Goal: Check status: Check status

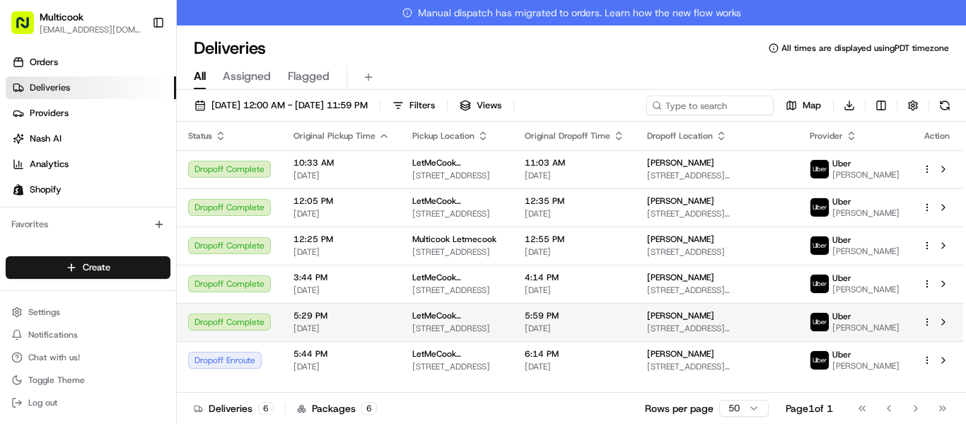
click at [446, 321] on span "LetMeCook (Multicook)" at bounding box center [457, 315] width 90 height 11
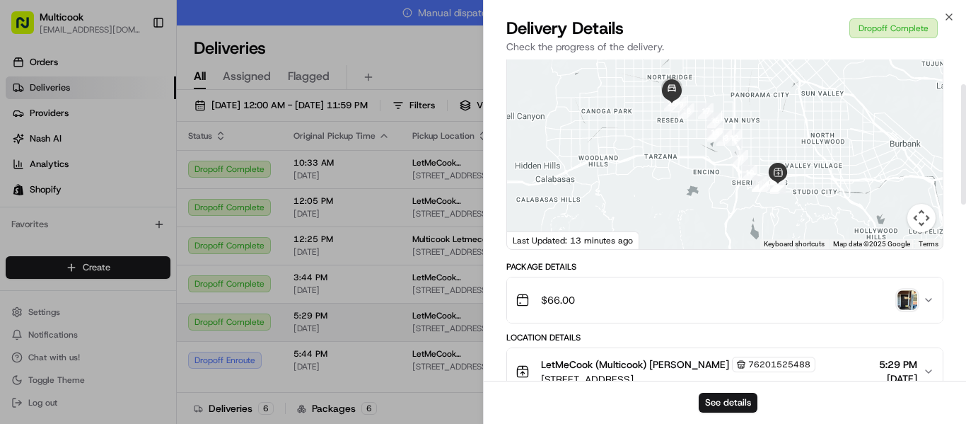
scroll to position [94, 0]
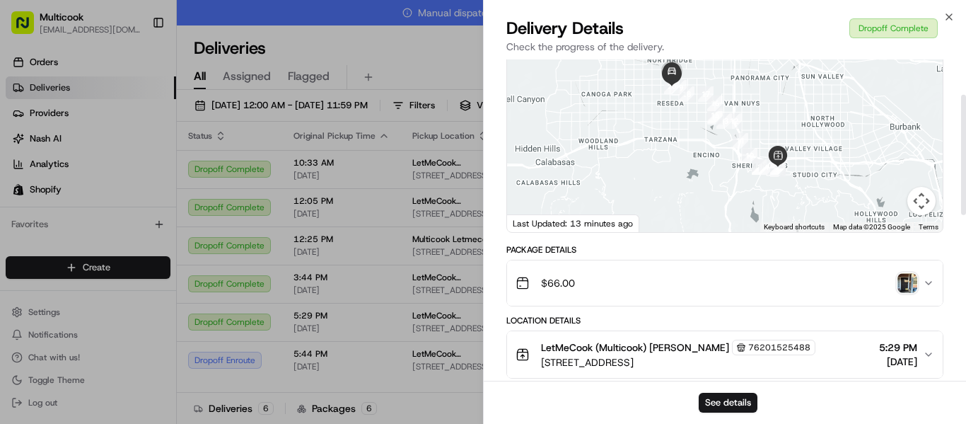
click at [907, 293] on img "button" at bounding box center [908, 283] width 20 height 20
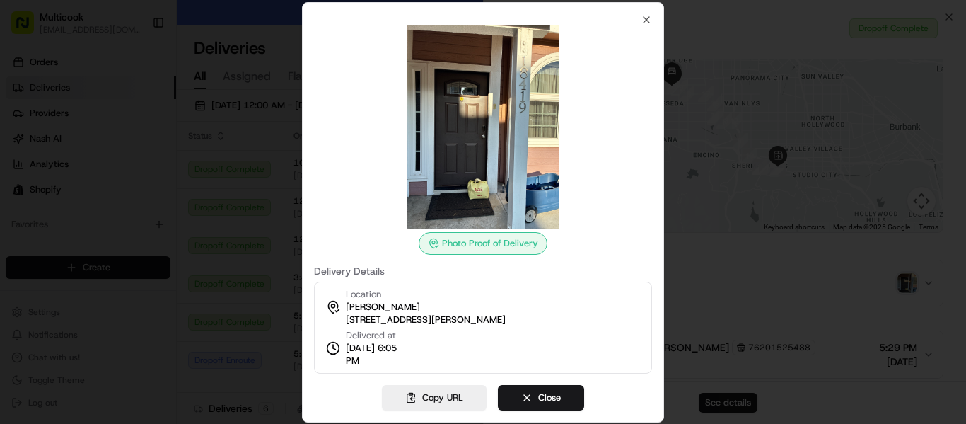
click at [625, 20] on div "Photo Proof of Delivery Delivery Details Location vram aleksandryan [STREET_ADD…" at bounding box center [483, 193] width 338 height 359
click at [641, 23] on icon "button" at bounding box center [646, 19] width 11 height 11
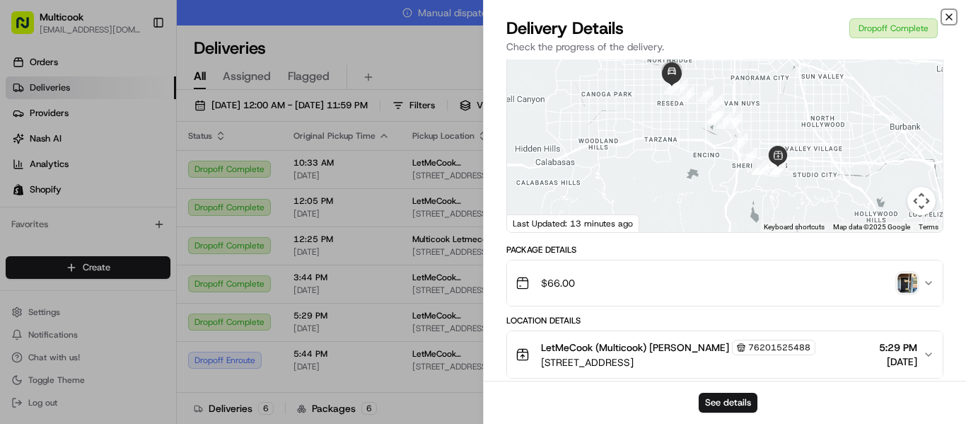
click at [947, 16] on icon "button" at bounding box center [949, 16] width 11 height 11
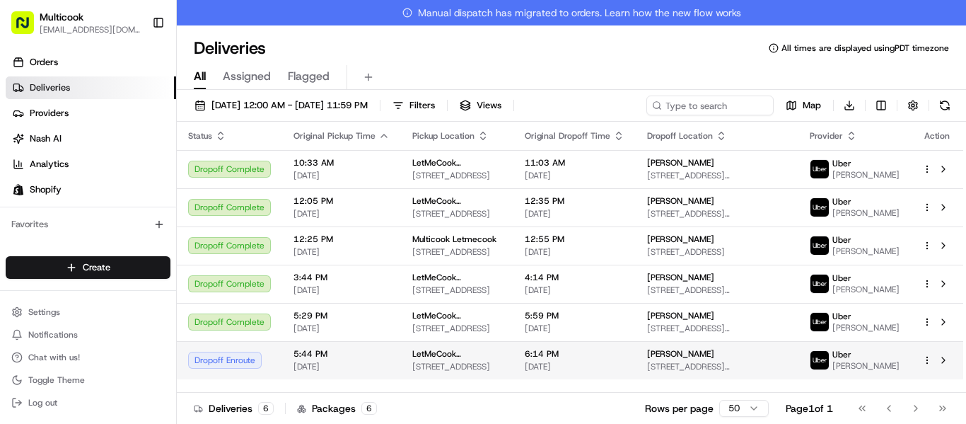
click at [492, 351] on td "LetMeCook (Multicook) [STREET_ADDRESS]" at bounding box center [457, 360] width 112 height 38
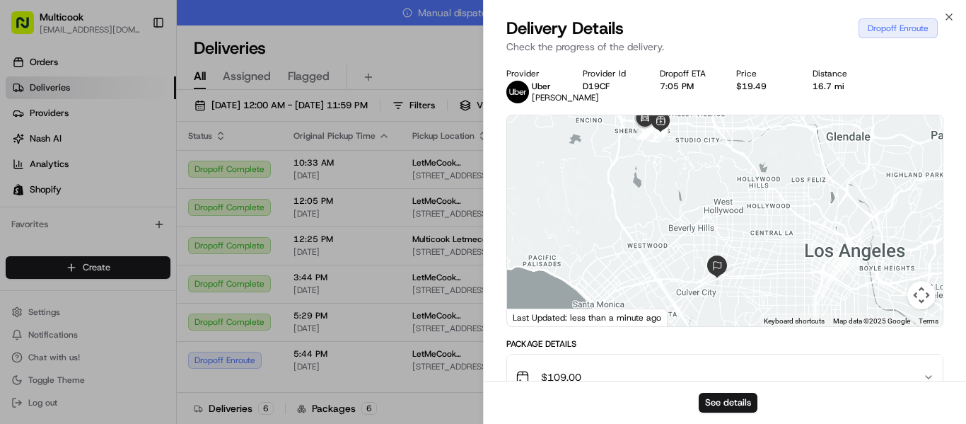
drag, startPoint x: 737, startPoint y: 247, endPoint x: 701, endPoint y: 233, distance: 38.8
click at [701, 233] on div at bounding box center [725, 220] width 436 height 211
